Goal: Communication & Community: Participate in discussion

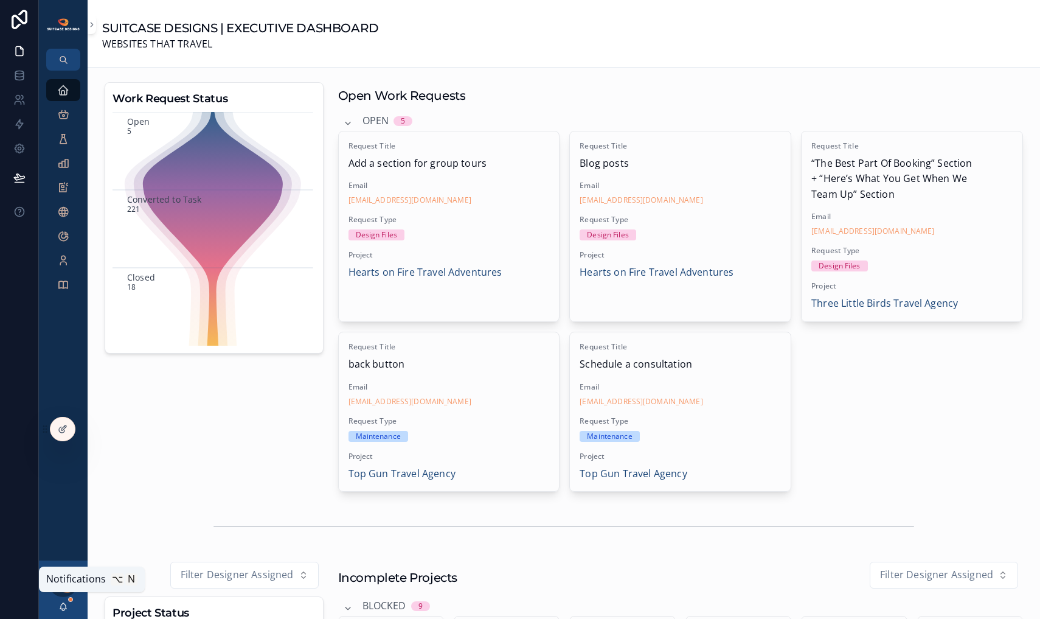
click at [63, 607] on icon "scrollable content" at bounding box center [63, 607] width 10 height 10
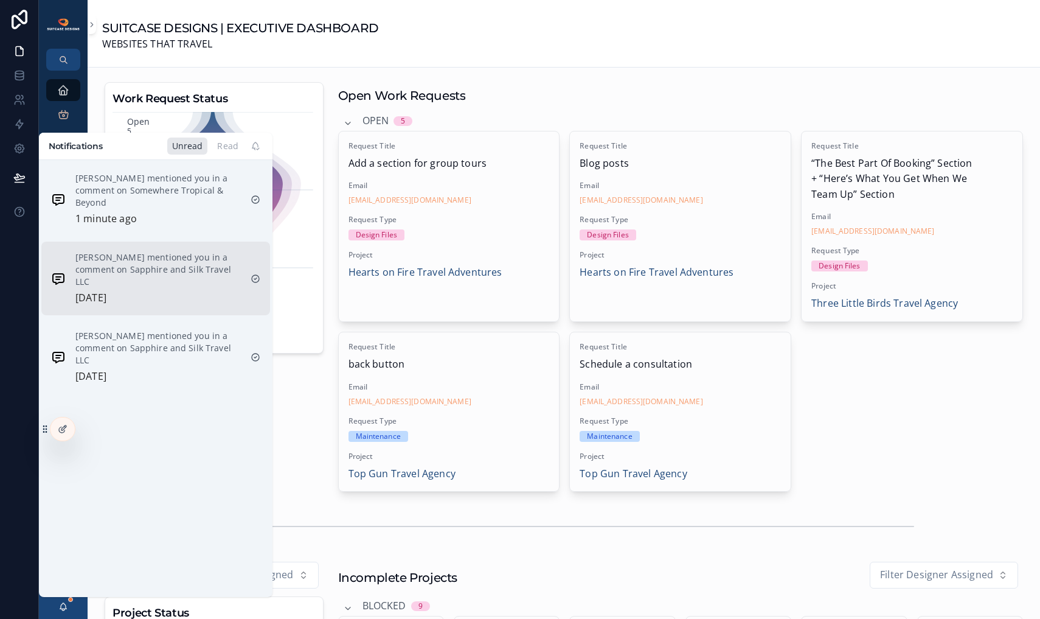
click at [132, 268] on p "[PERSON_NAME] mentioned you in a comment on Sapphire and Silk Travel LLC" at bounding box center [157, 269] width 165 height 36
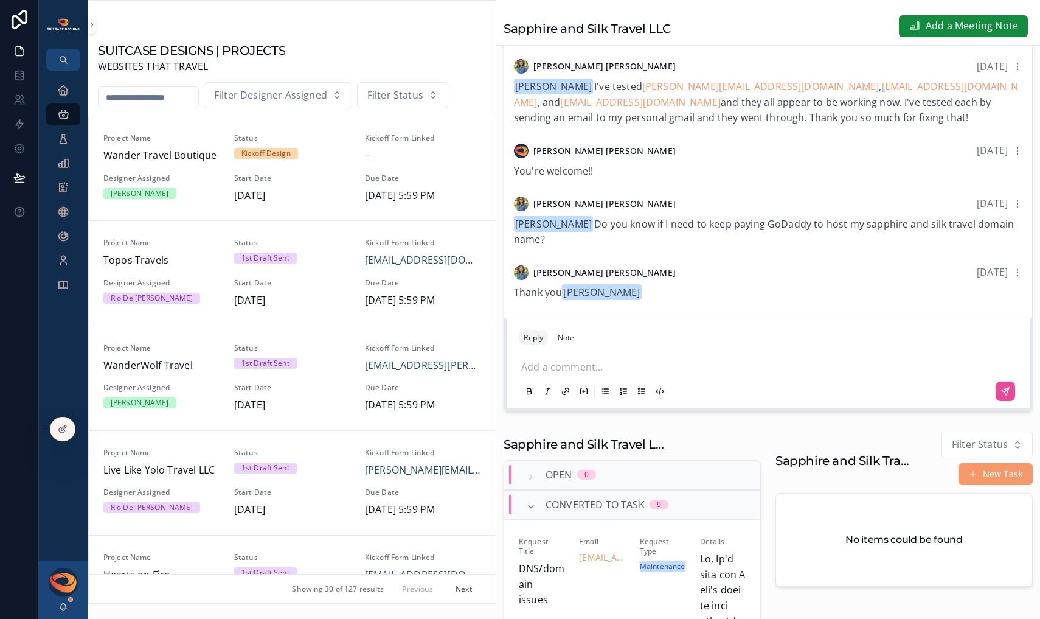
scroll to position [397, 0]
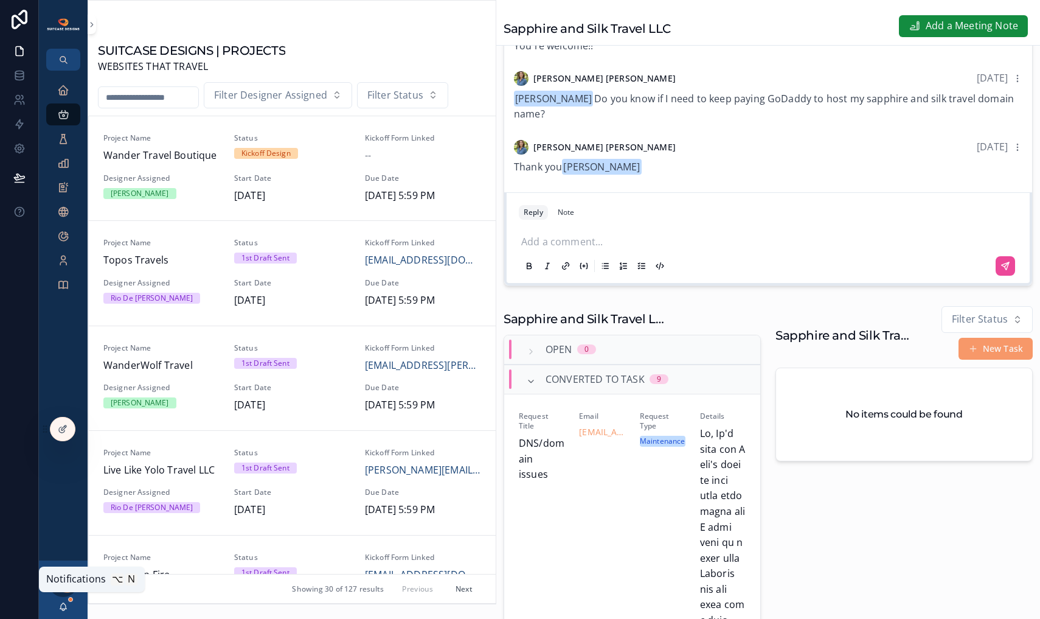
click at [66, 605] on icon "scrollable content" at bounding box center [63, 607] width 10 height 10
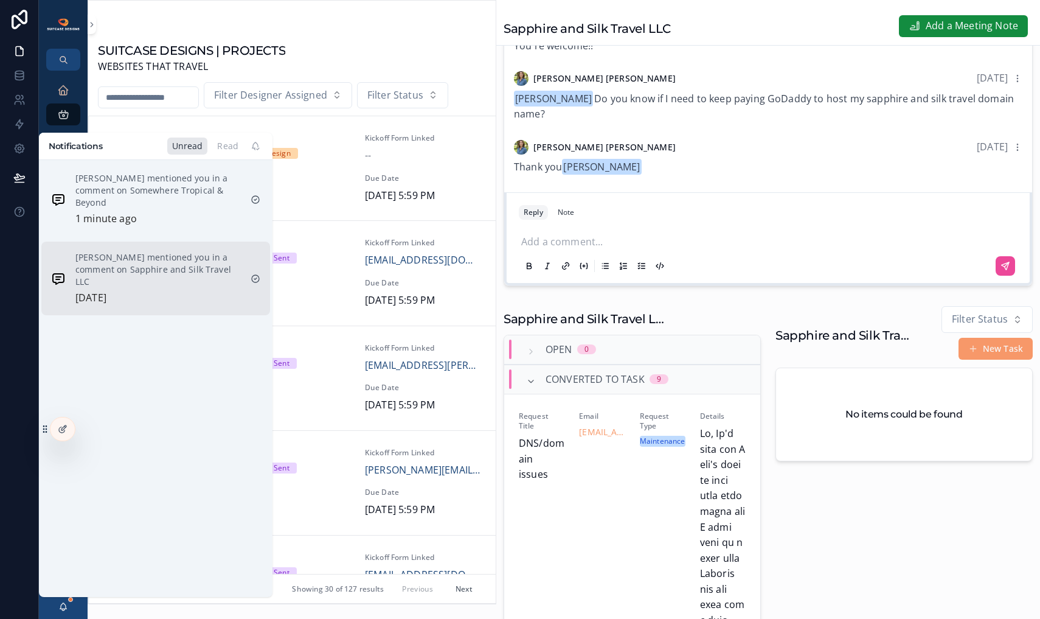
click at [137, 266] on p "[PERSON_NAME] mentioned you in a comment on Sapphire and Silk Travel LLC" at bounding box center [157, 269] width 165 height 36
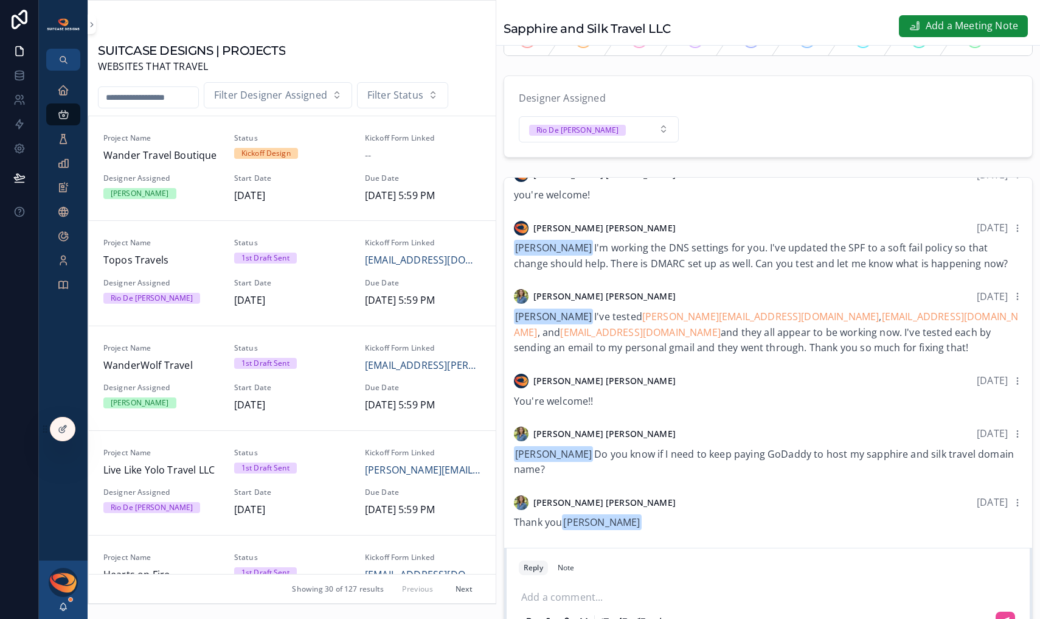
scroll to position [238, 0]
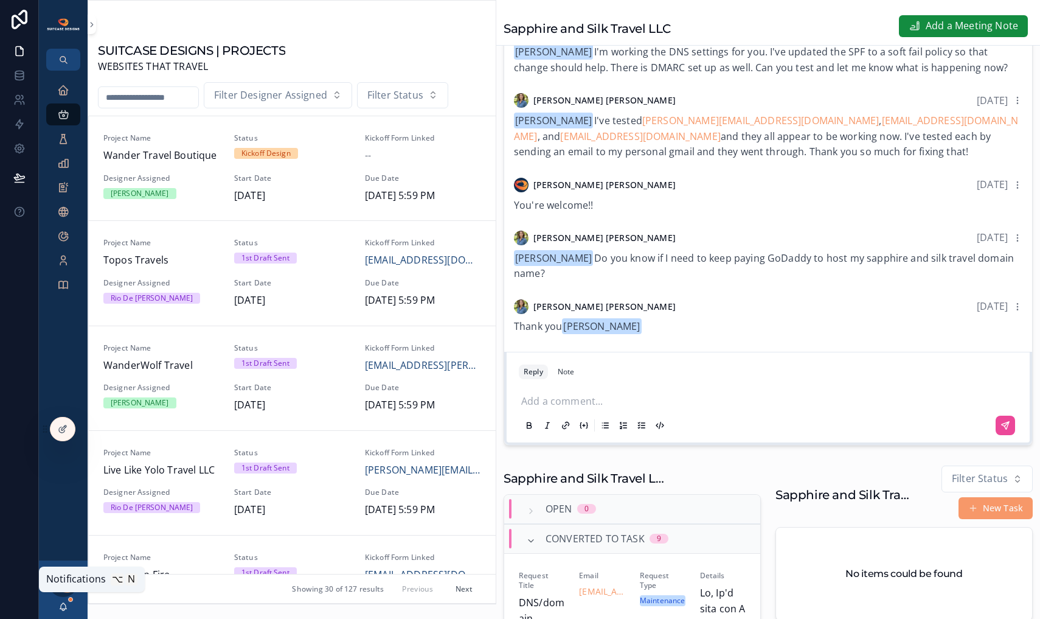
click at [62, 603] on icon "scrollable content" at bounding box center [63, 605] width 7 height 5
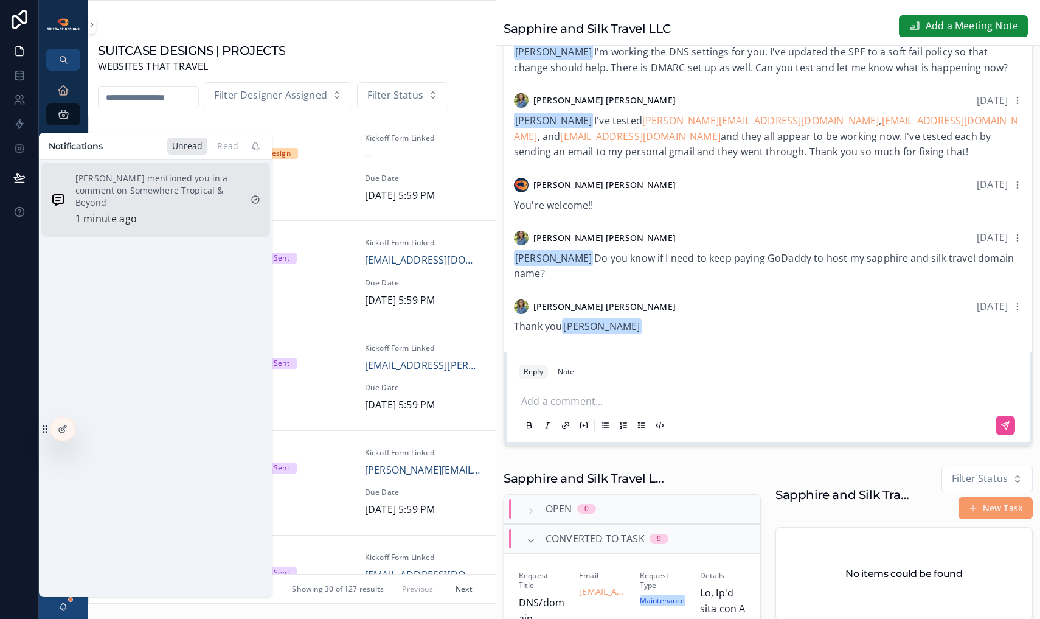
click at [143, 193] on p "[PERSON_NAME] mentioned you in a comment on Somewhere Tropical & Beyond" at bounding box center [157, 190] width 165 height 36
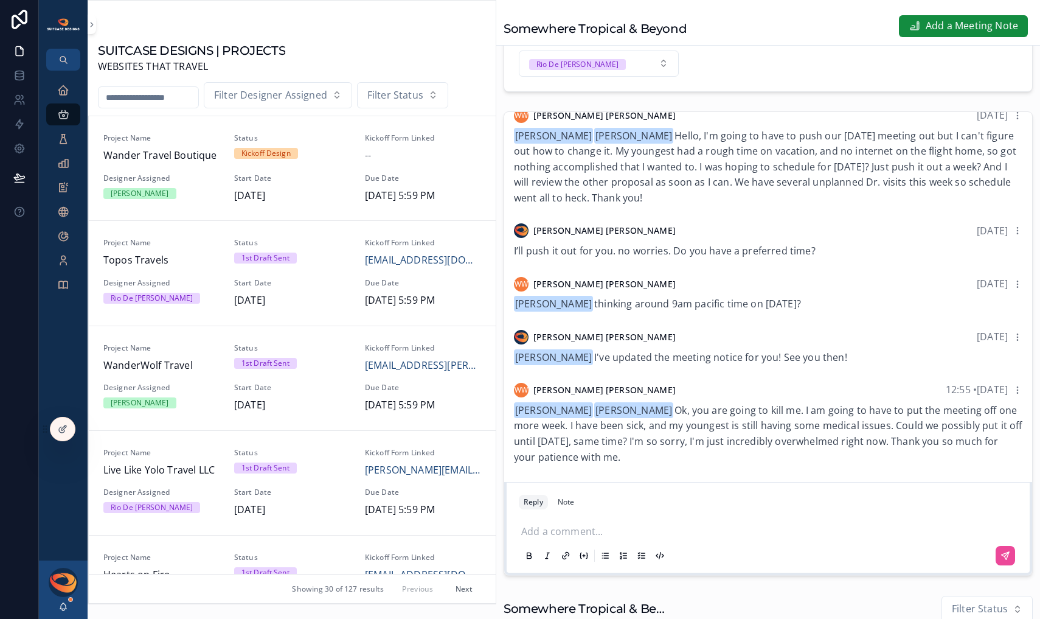
scroll to position [165, 0]
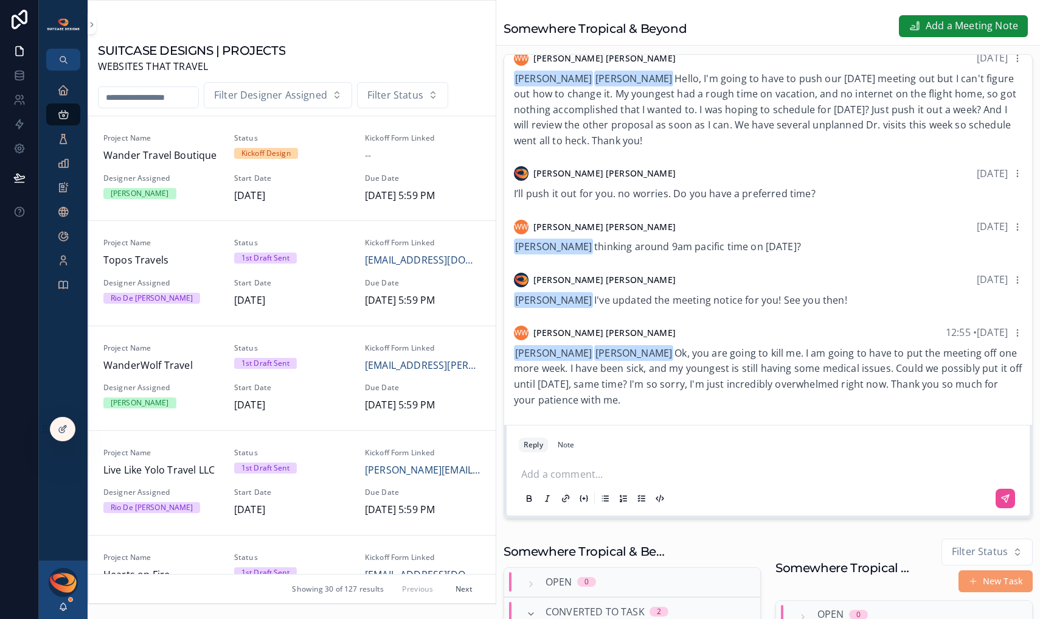
click at [605, 479] on p "scrollable content" at bounding box center [770, 473] width 499 height 12
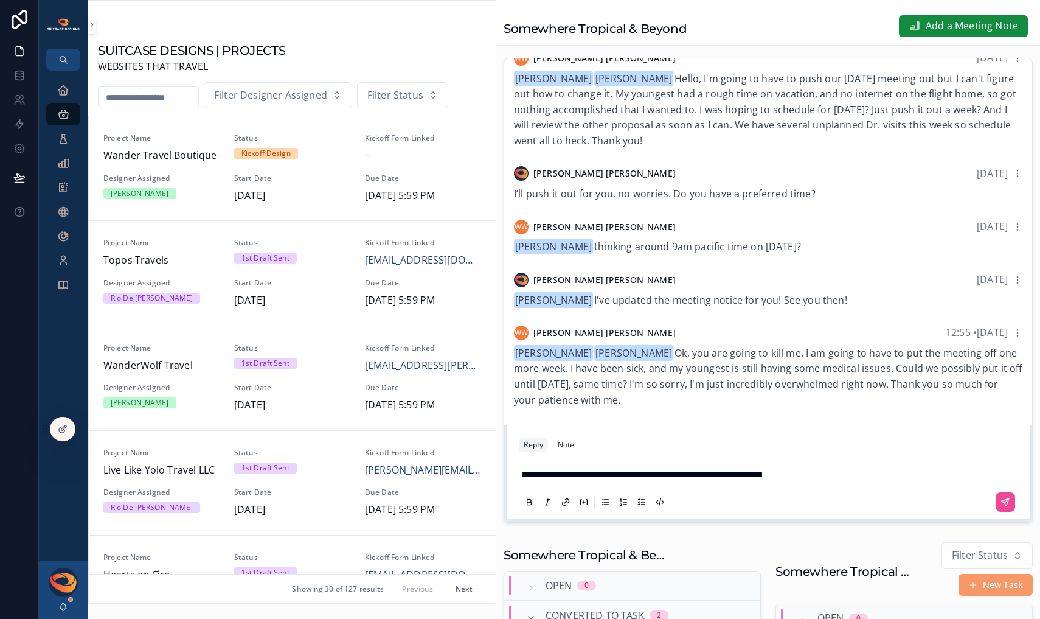
scroll to position [149, 0]
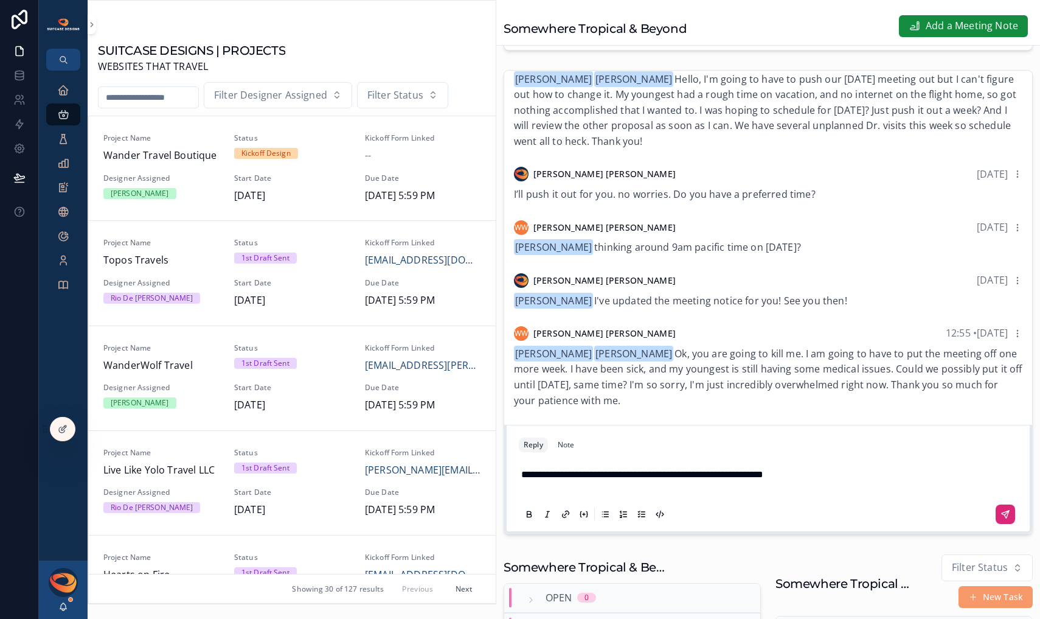
click at [1003, 523] on button "scrollable content" at bounding box center [1005, 513] width 19 height 19
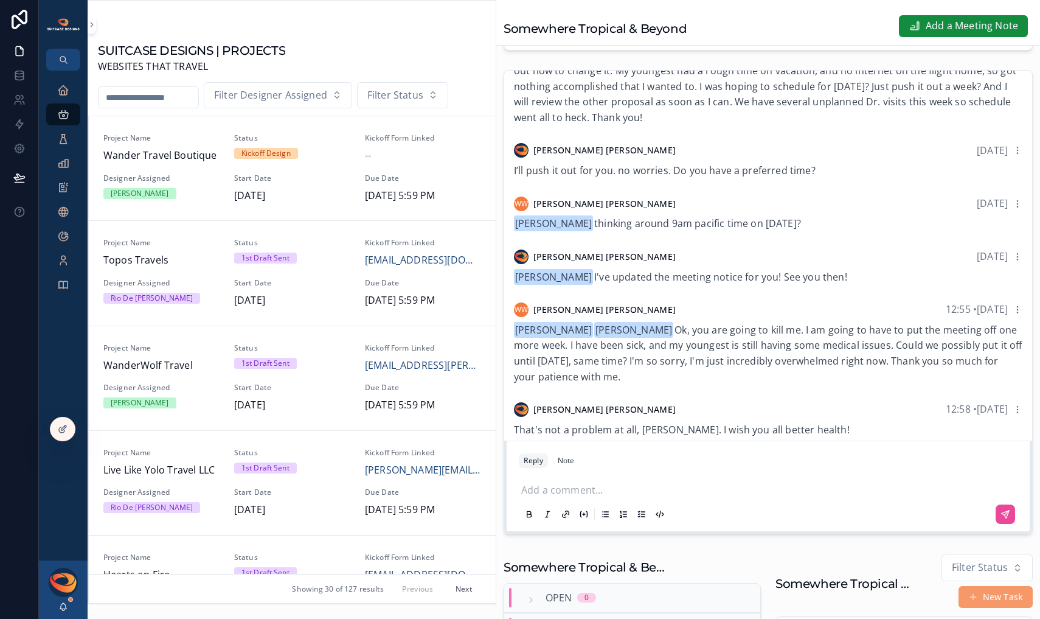
scroll to position [1338, 0]
